Goal: Navigation & Orientation: Find specific page/section

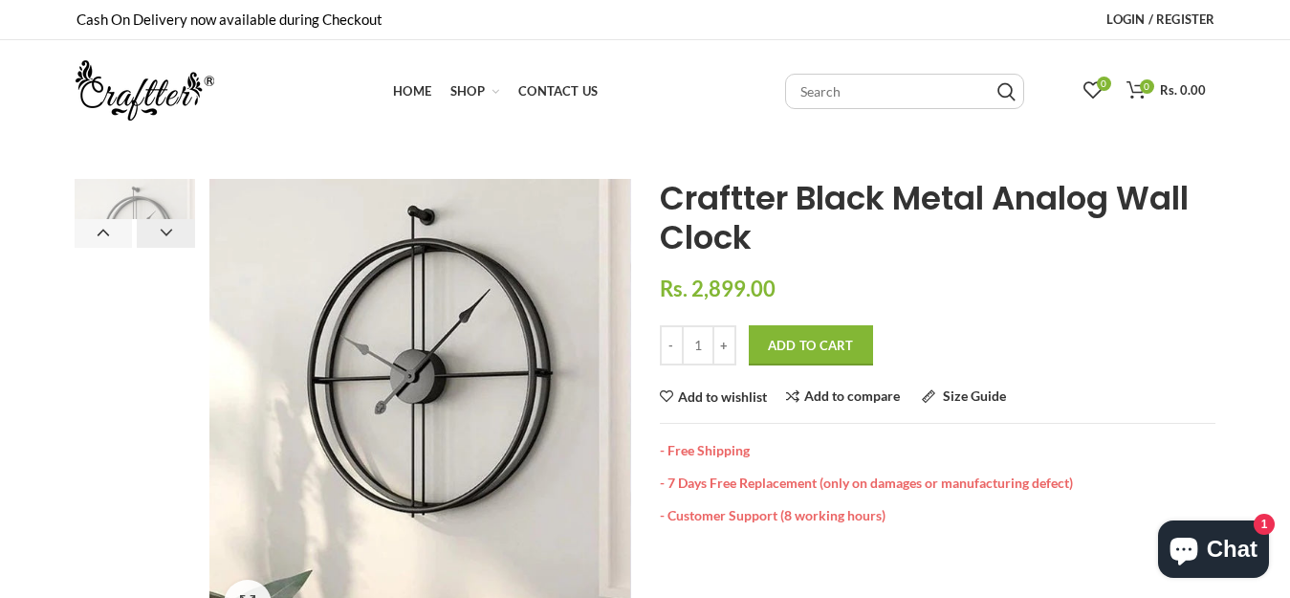
click at [161, 237] on button "Next" at bounding box center [166, 233] width 58 height 29
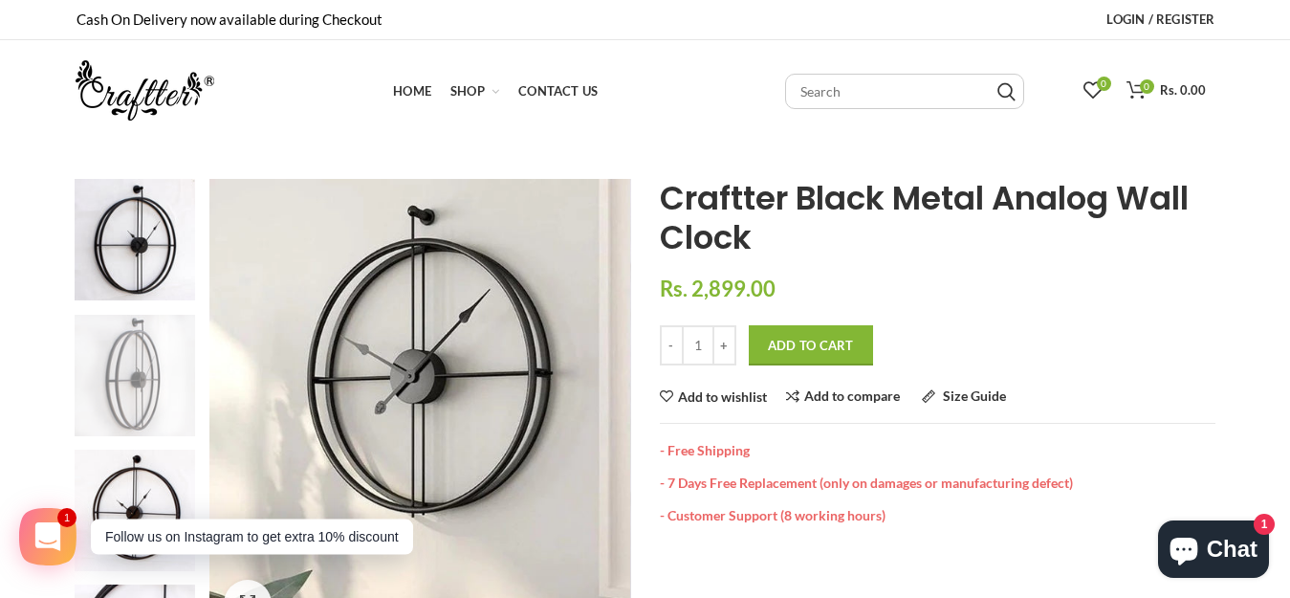
click at [134, 367] on img at bounding box center [135, 375] width 121 height 121
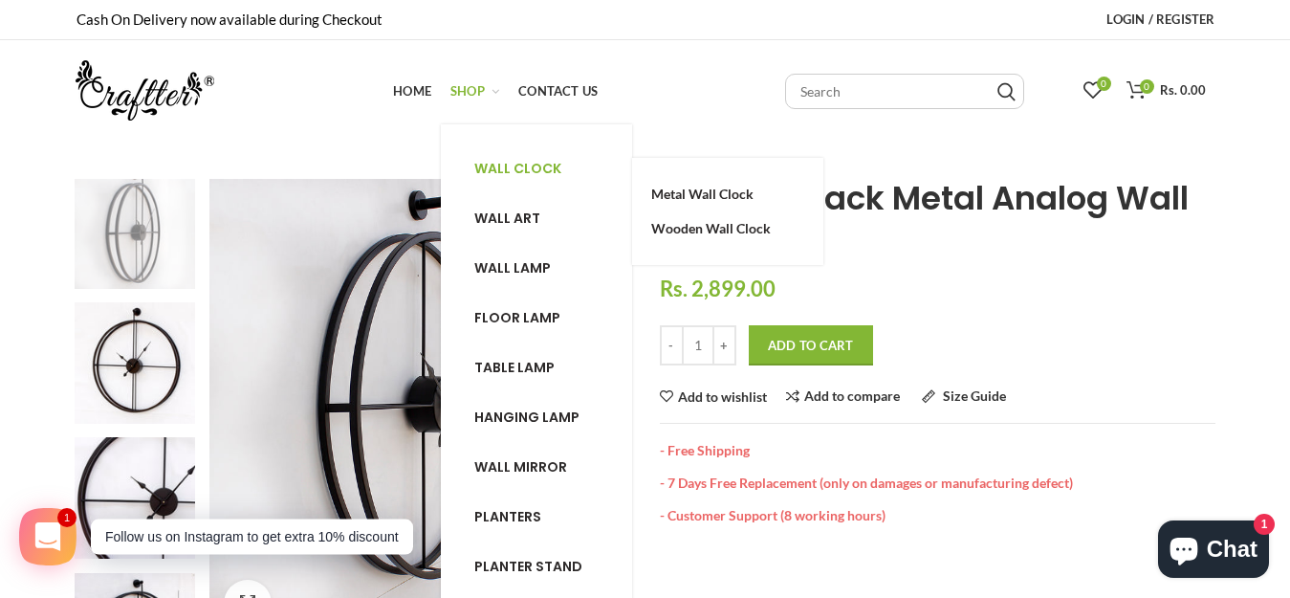
click at [505, 172] on span "Wall clock" at bounding box center [517, 168] width 87 height 19
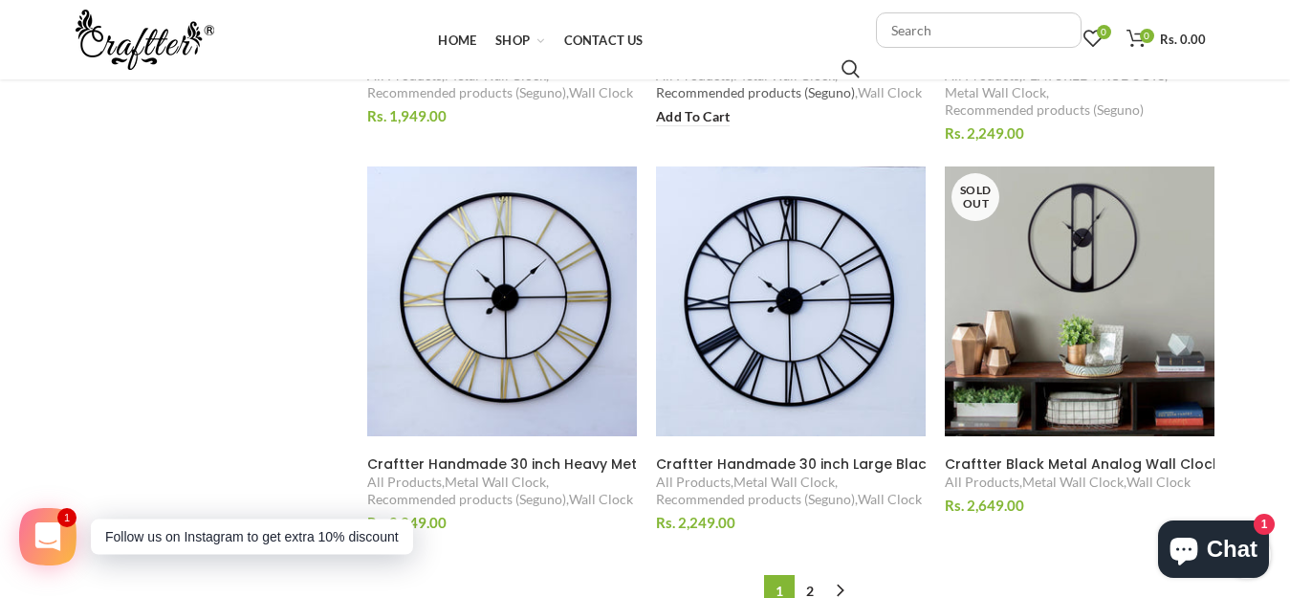
scroll to position [2008, 0]
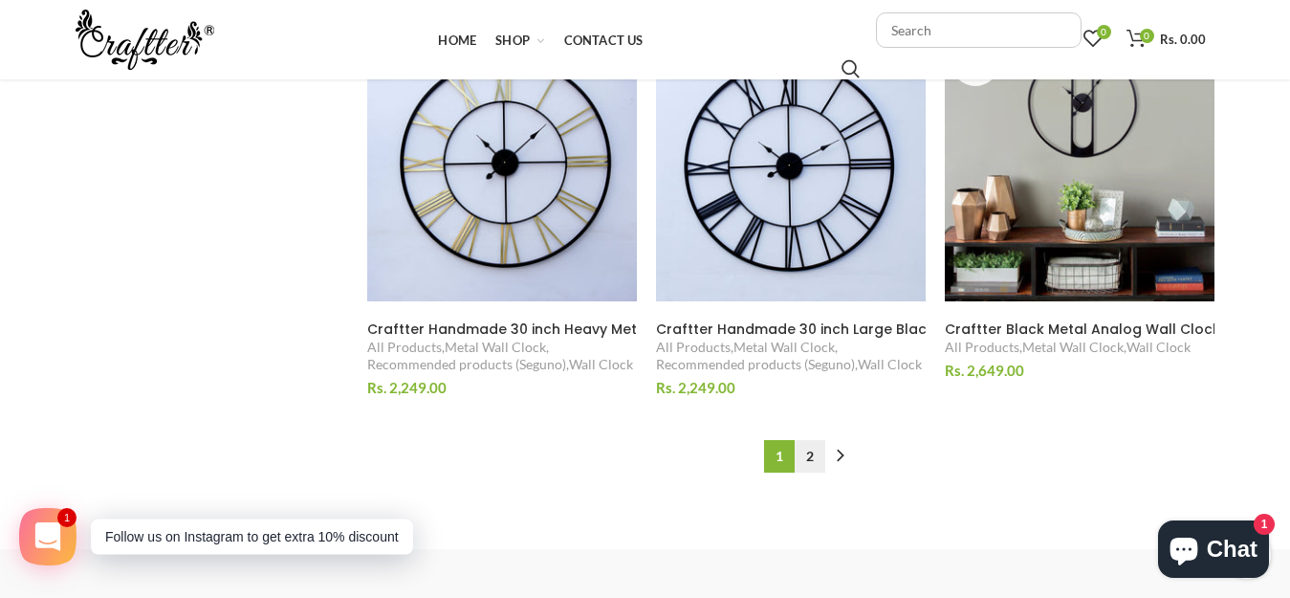
click at [805, 450] on link "2" at bounding box center [810, 456] width 31 height 33
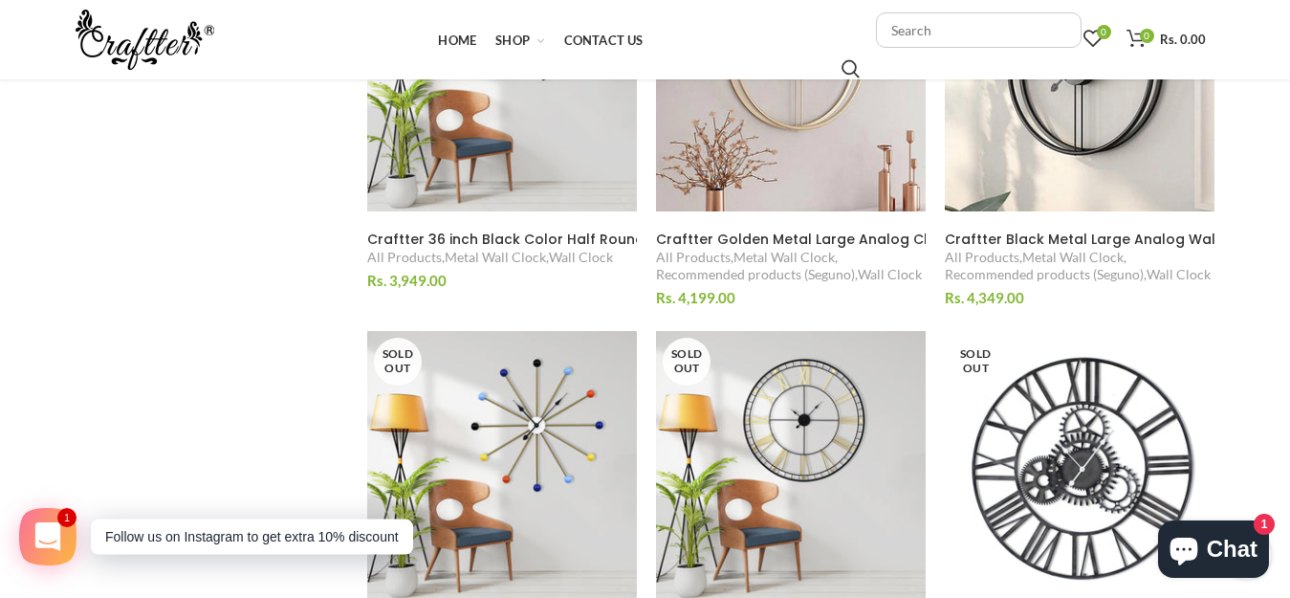
scroll to position [1052, 0]
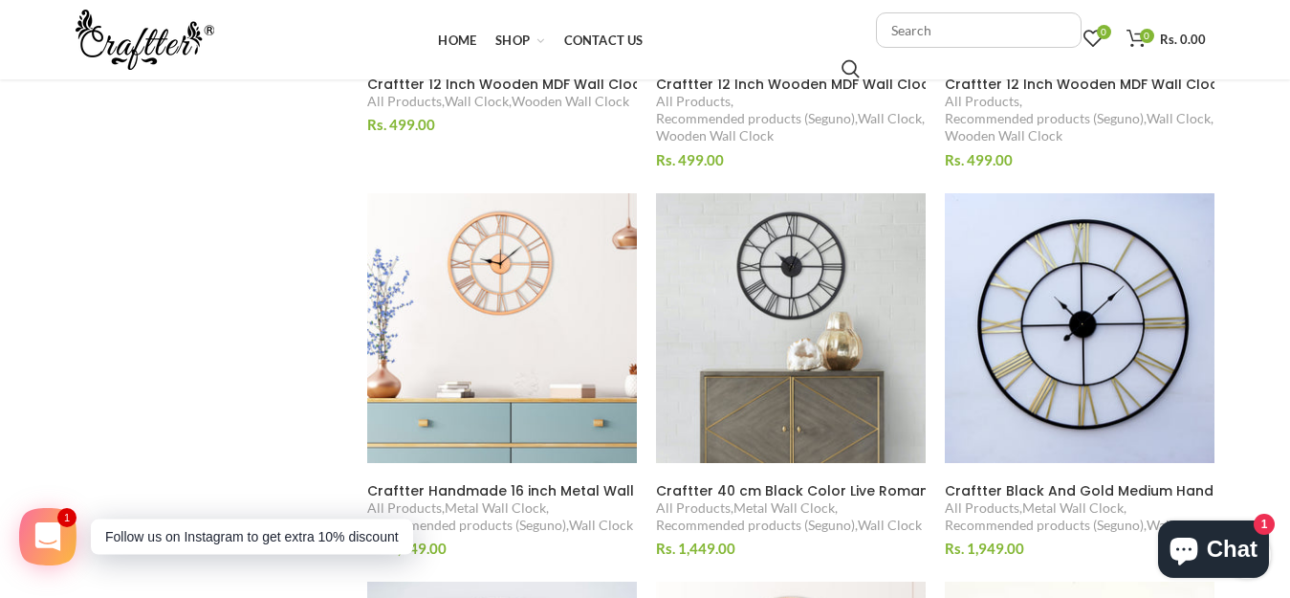
scroll to position [2008, 0]
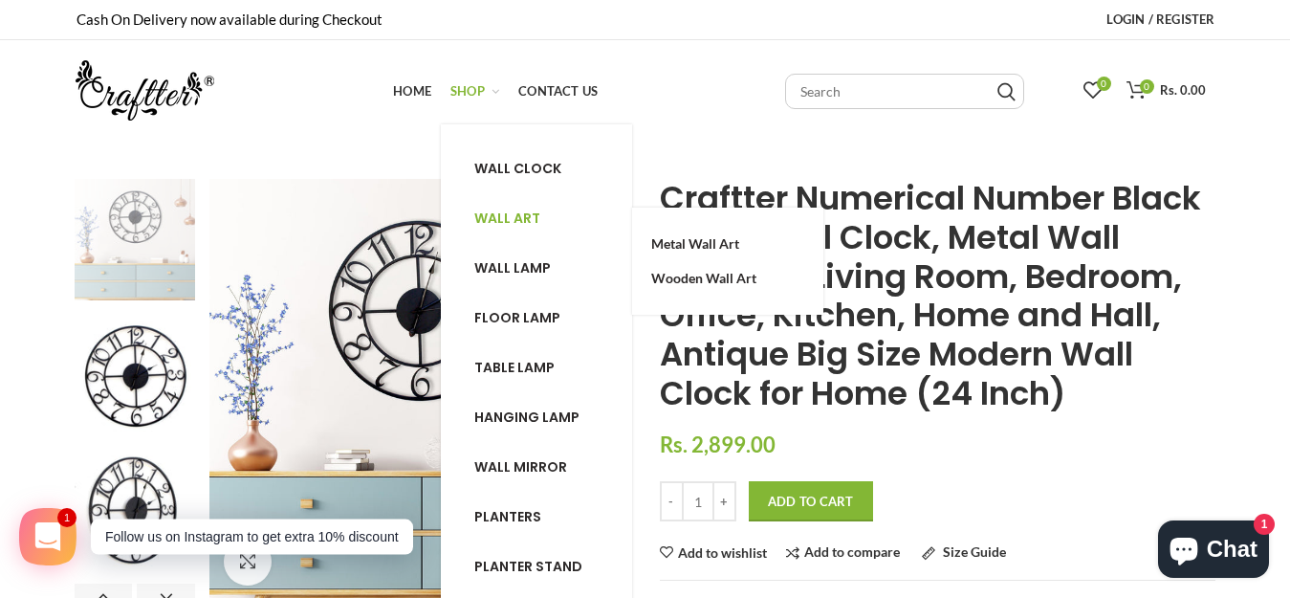
click at [498, 221] on span "Wall art" at bounding box center [507, 217] width 66 height 19
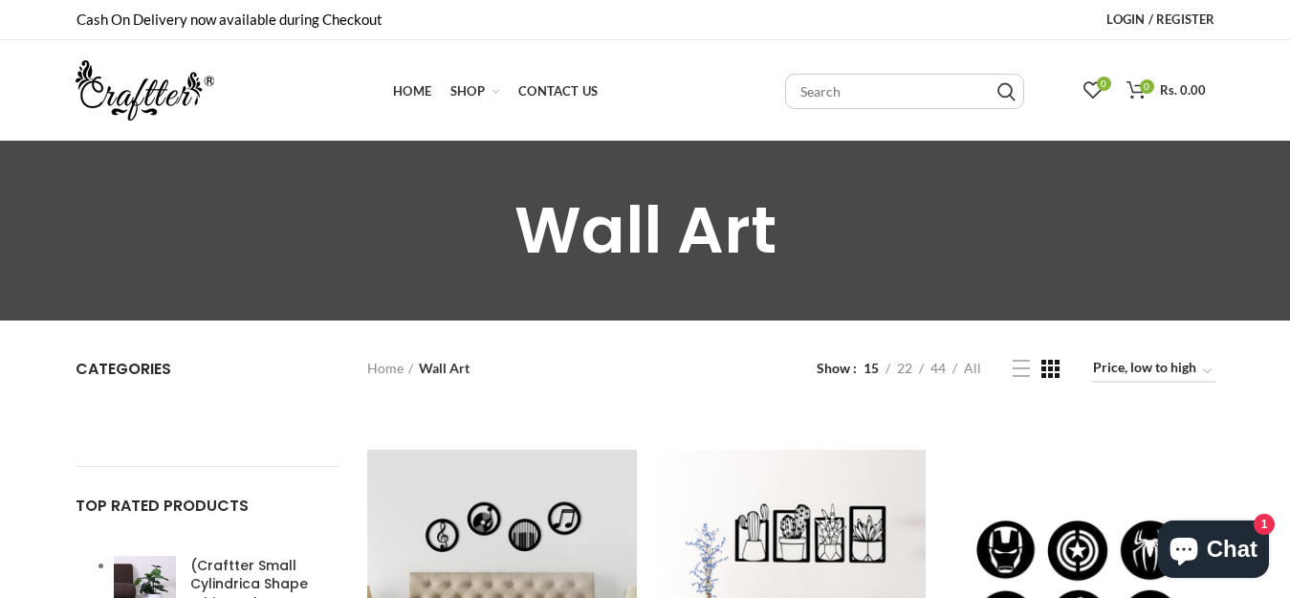
click at [0, 274] on div "Wall Art Wall Art products products" at bounding box center [645, 231] width 1290 height 180
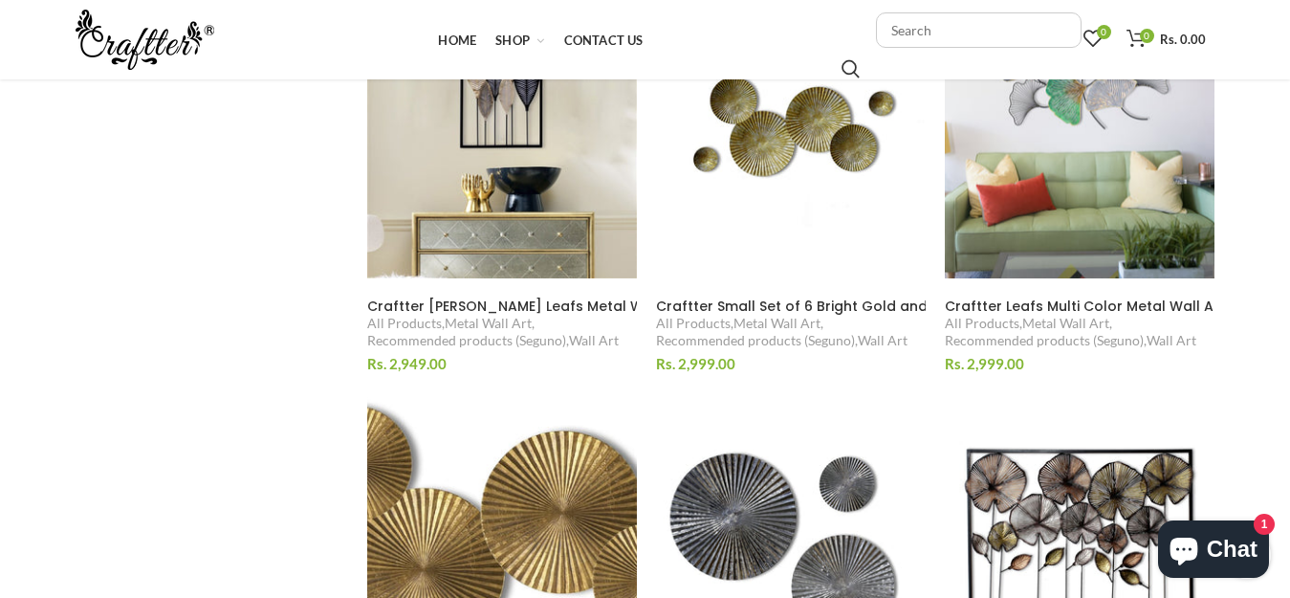
scroll to position [1913, 0]
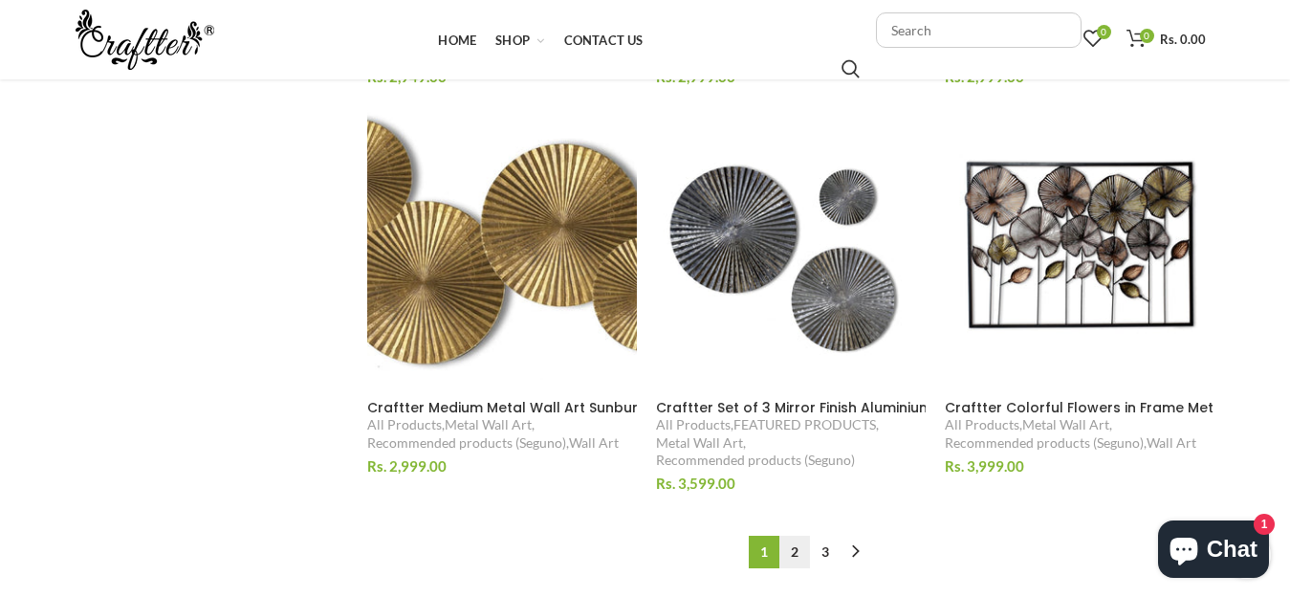
click at [790, 536] on link "2" at bounding box center [794, 552] width 31 height 33
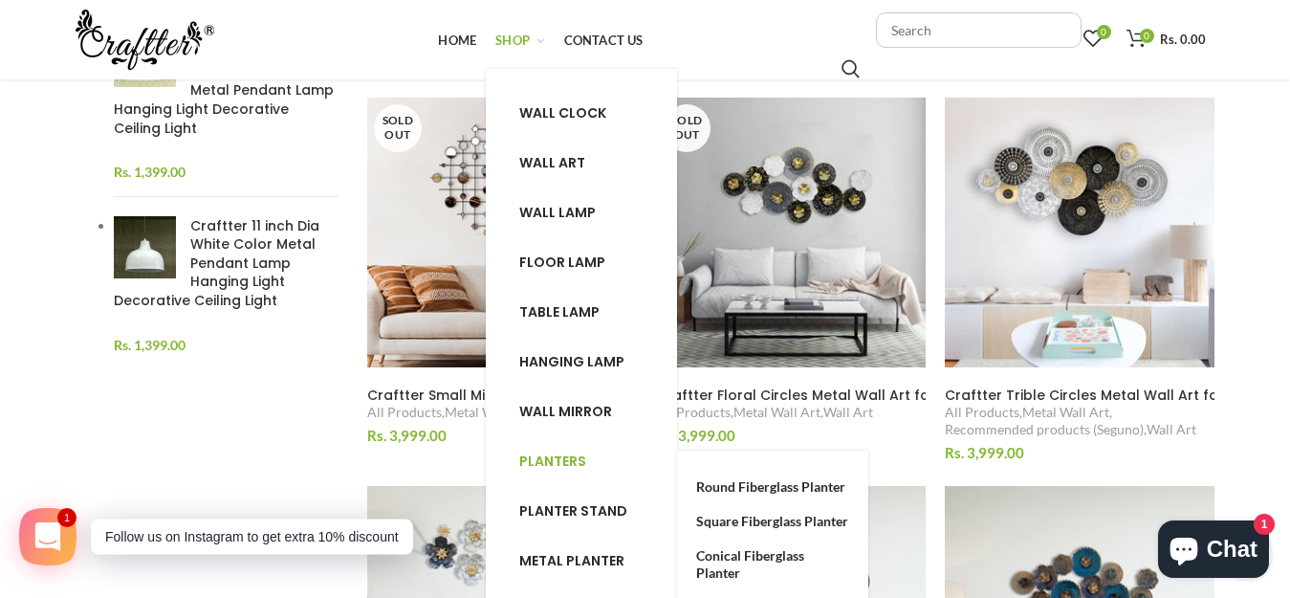
scroll to position [774, 0]
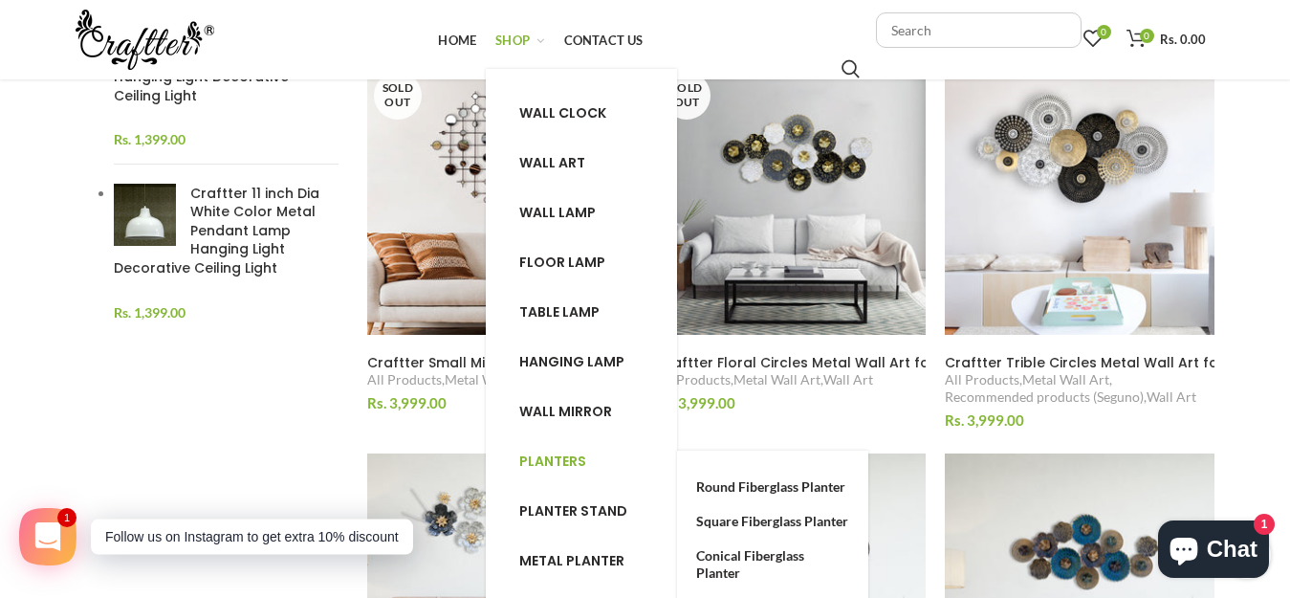
click at [578, 458] on span "Planters" at bounding box center [552, 460] width 67 height 19
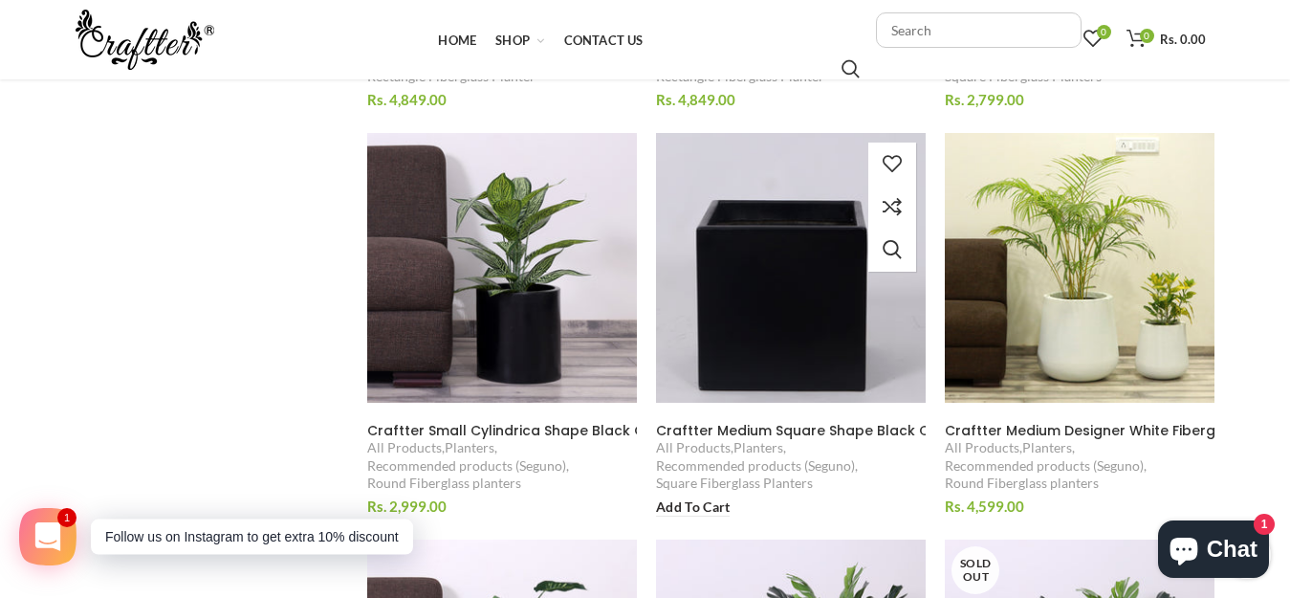
scroll to position [1530, 0]
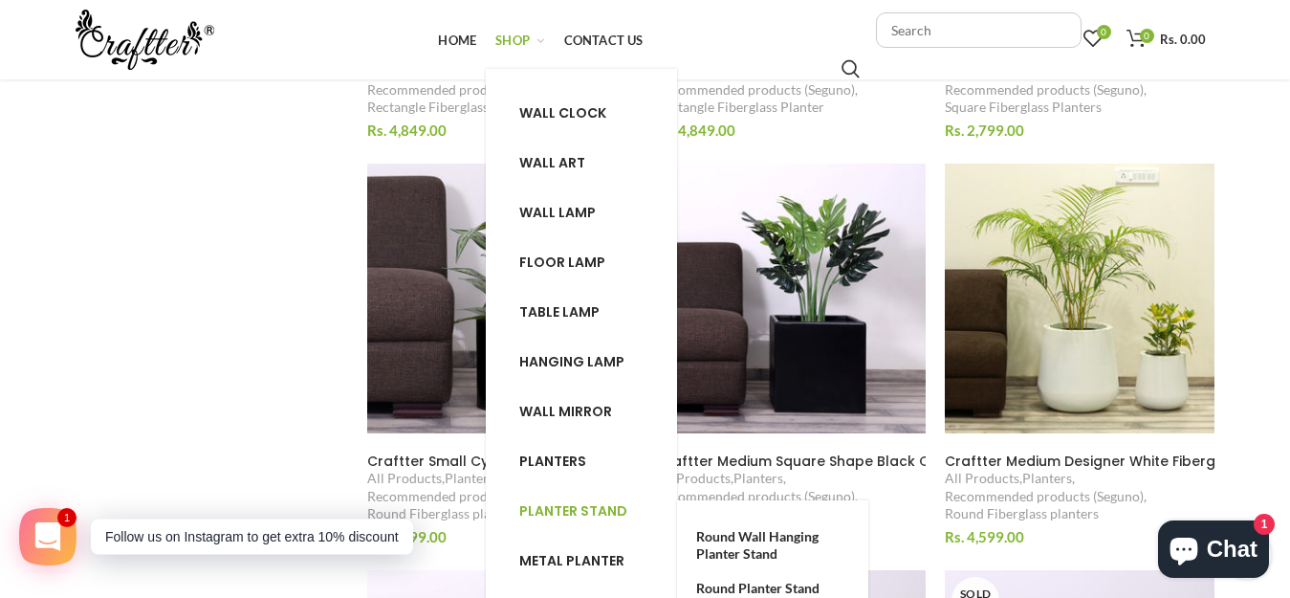
click at [578, 502] on span "Planter stand" at bounding box center [573, 510] width 108 height 19
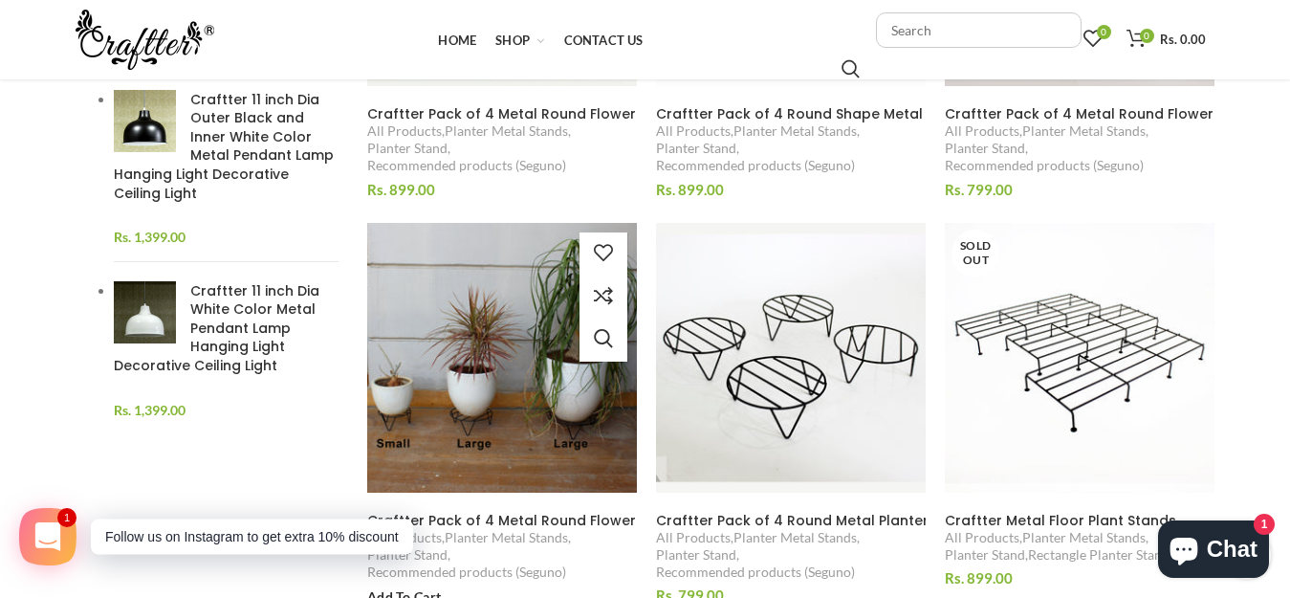
scroll to position [669, 0]
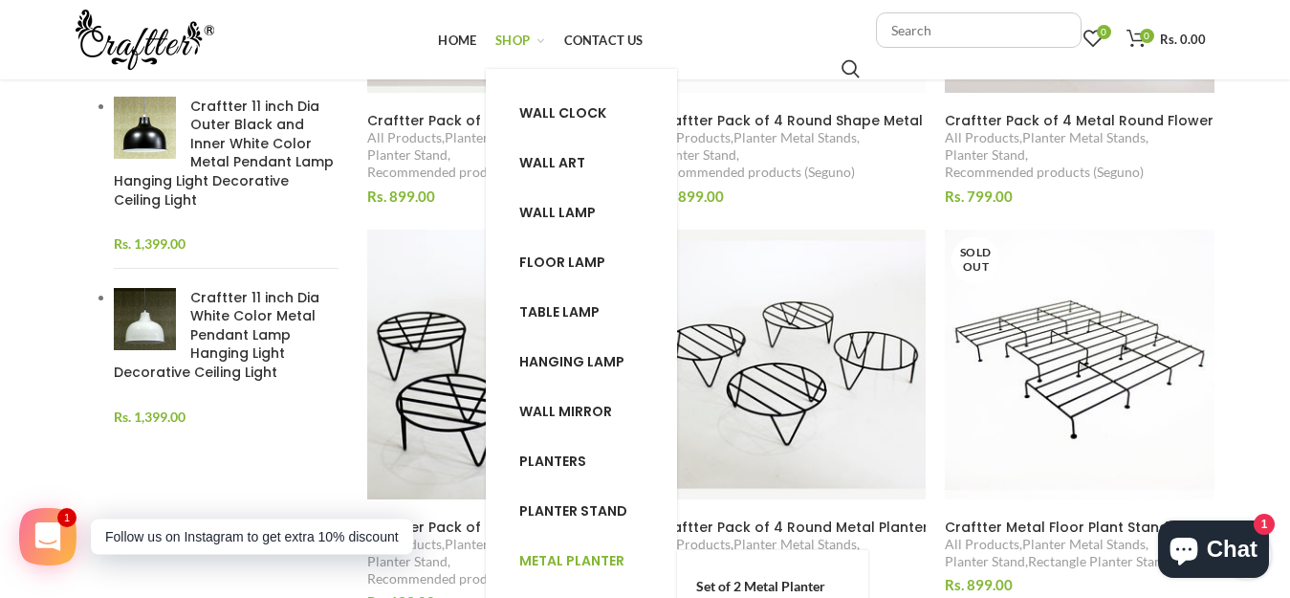
click at [572, 558] on span "Metal planter" at bounding box center [571, 560] width 105 height 19
